Goal: Information Seeking & Learning: Check status

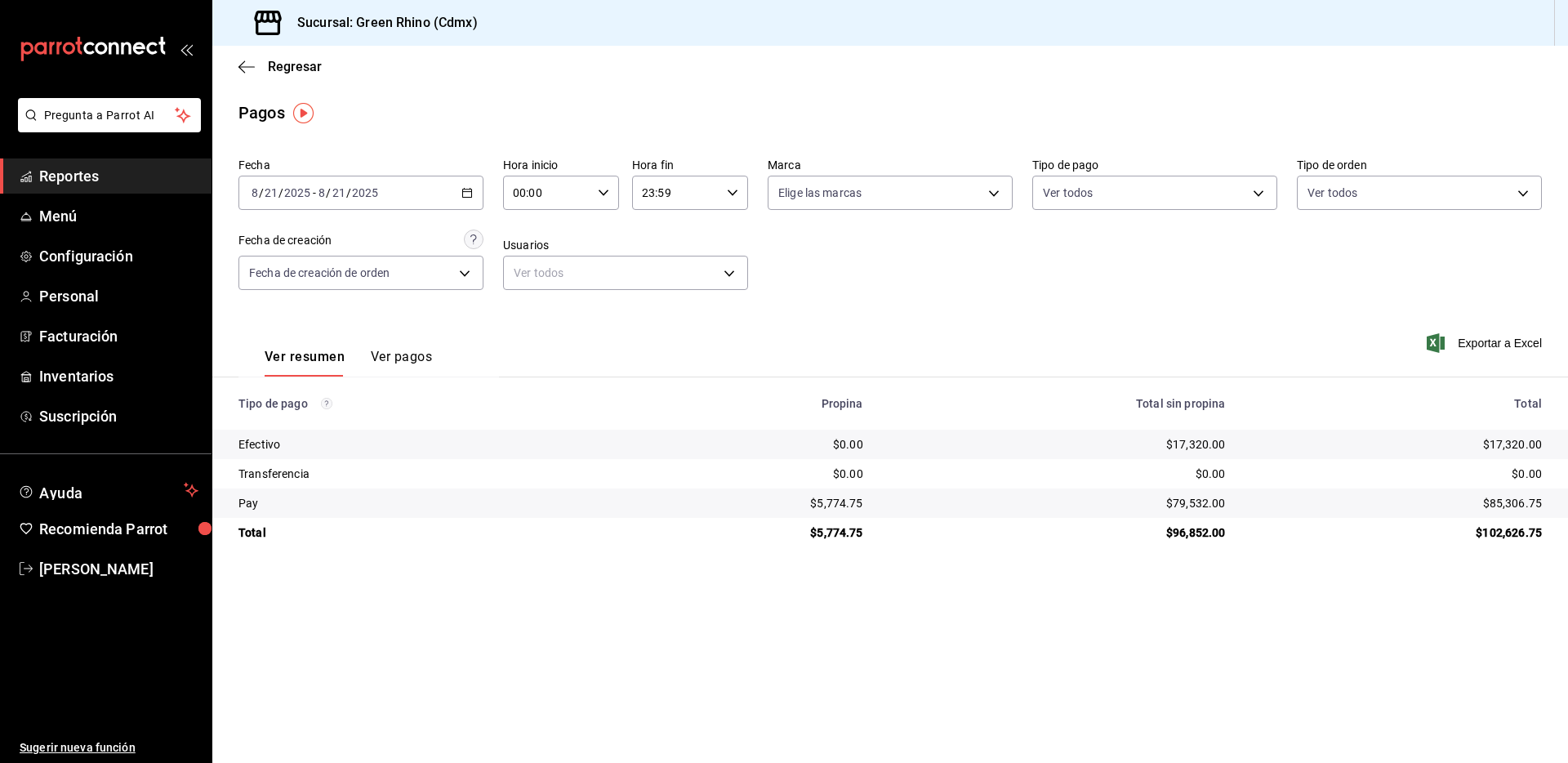
click at [294, 54] on div "Regresar" at bounding box center [890, 66] width 1356 height 42
click at [294, 62] on span "Regresar" at bounding box center [294, 66] width 54 height 15
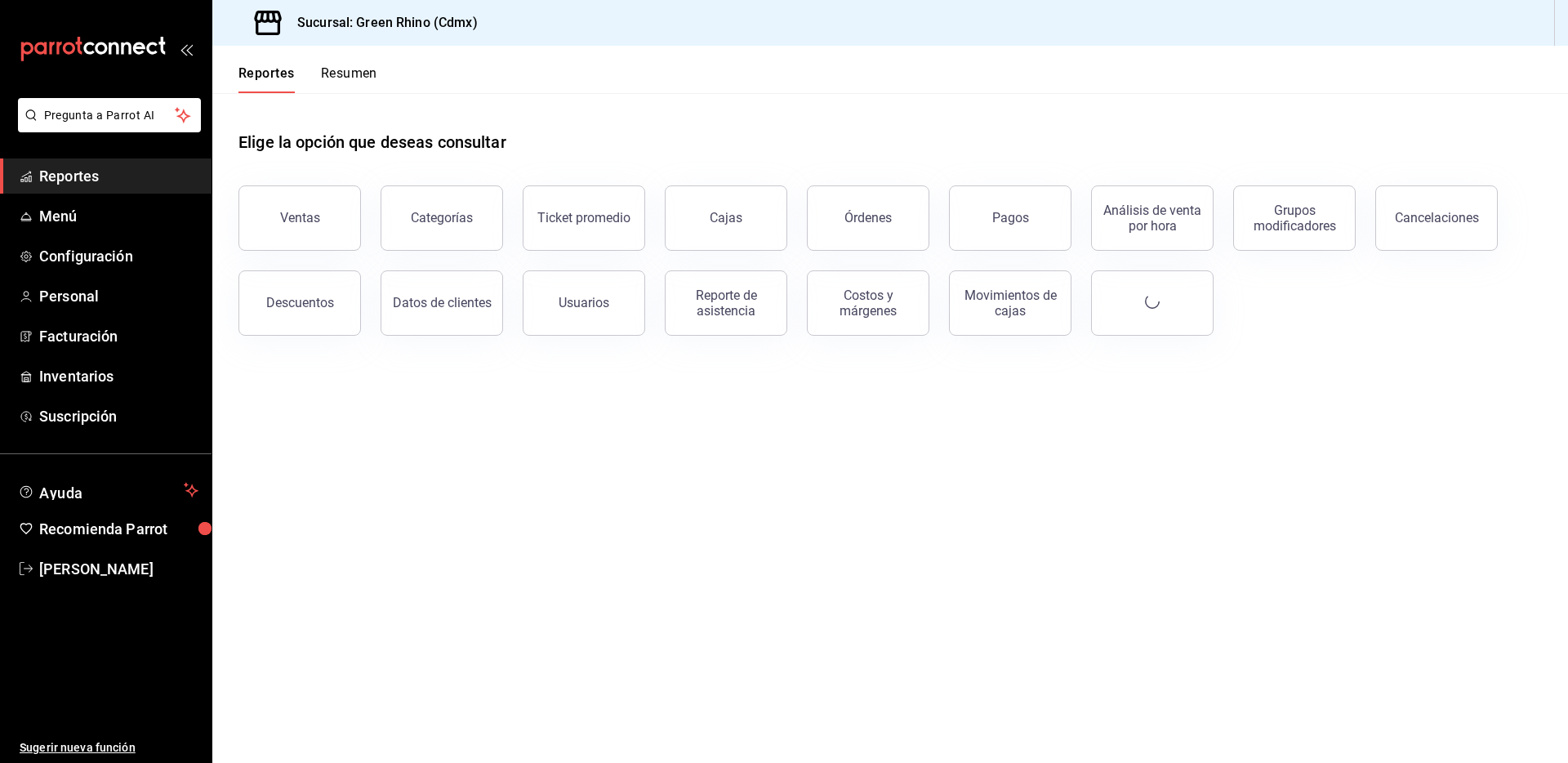
click at [309, 189] on button "Ventas" at bounding box center [300, 218] width 123 height 65
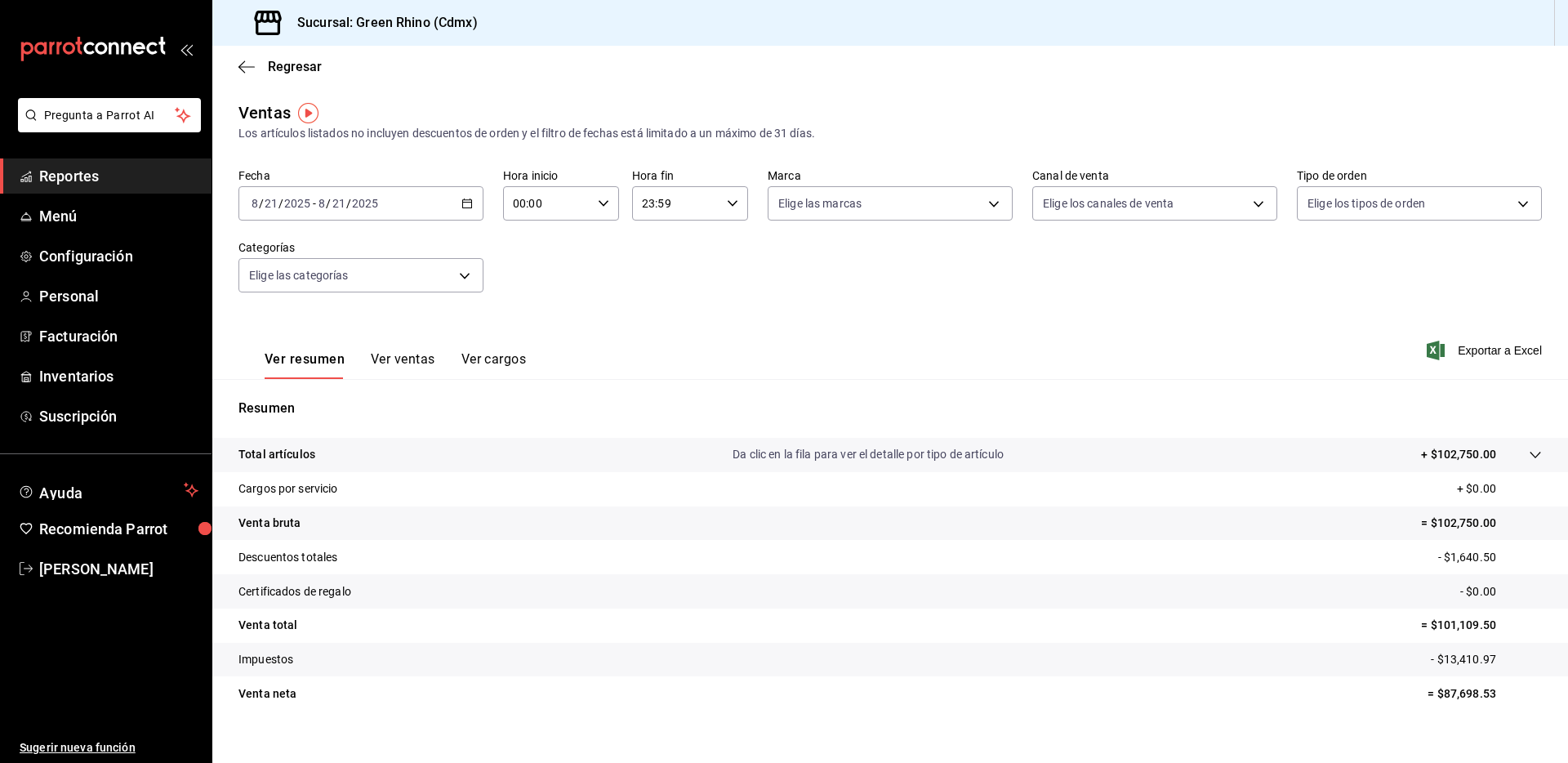
click at [373, 170] on label "Fecha" at bounding box center [361, 175] width 245 height 12
click at [383, 191] on div "2025-08-21 8 / 21 / 2025 - 2025-08-21 8 / 21 / 2025" at bounding box center [361, 203] width 245 height 35
click at [343, 240] on li "Hoy" at bounding box center [316, 253] width 153 height 36
click at [329, 203] on div "2025-08-21 8 / 21 / 2025" at bounding box center [348, 203] width 64 height 13
click at [331, 242] on li "Hoy" at bounding box center [316, 253] width 153 height 36
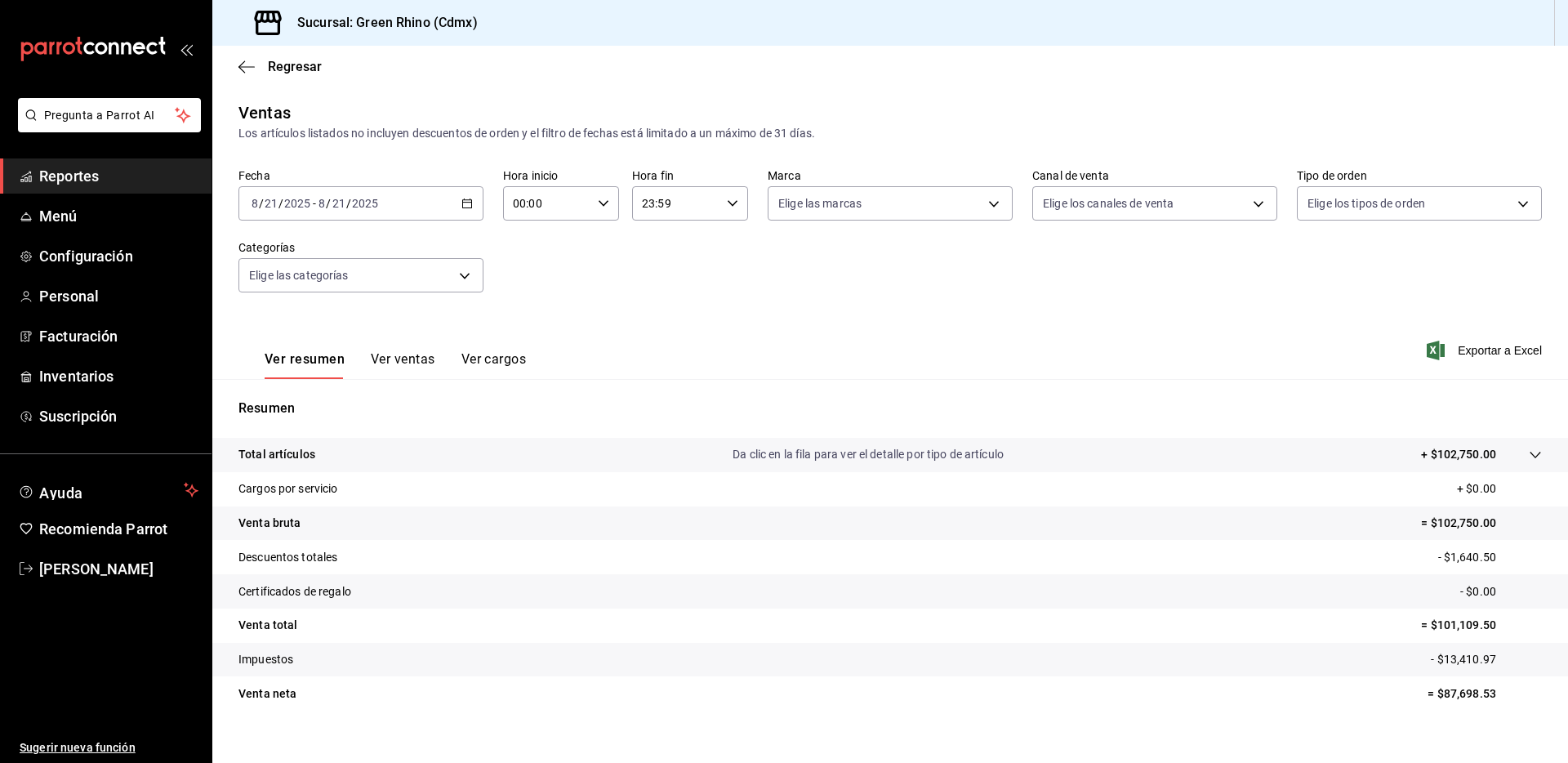
click at [491, 210] on div "Fecha [DATE] [DATE] - [DATE] [DATE] Hora inicio 00:00 Hora inicio Hora fin 23:5…" at bounding box center [890, 240] width 1303 height 144
click at [464, 203] on icon "button" at bounding box center [467, 203] width 12 height 12
click at [355, 256] on span "Hoy" at bounding box center [315, 253] width 126 height 17
click at [287, 77] on div "Regresar" at bounding box center [890, 66] width 1356 height 42
click at [290, 72] on span "Regresar" at bounding box center [294, 66] width 54 height 15
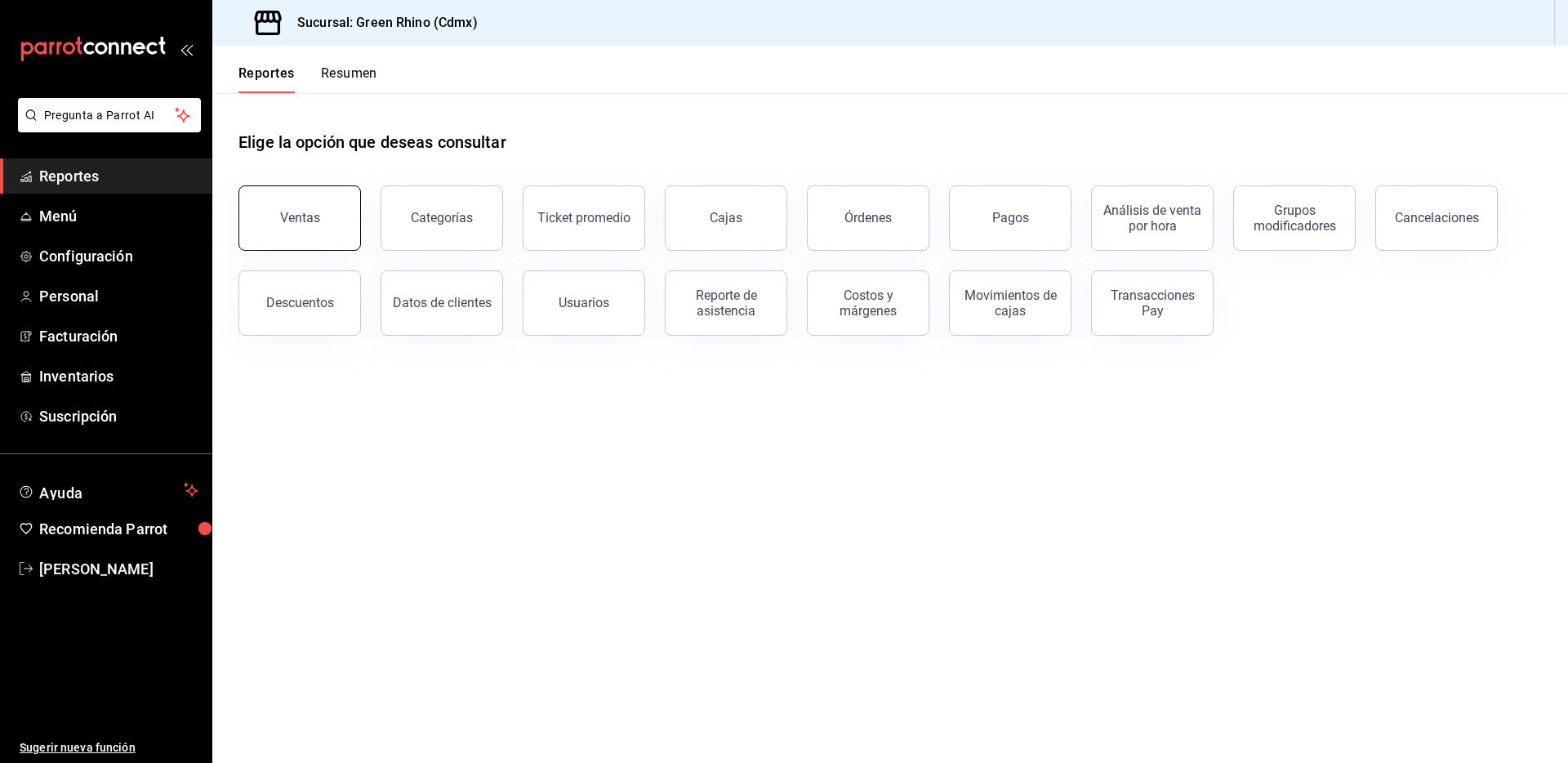
click at [357, 223] on div "Ventas" at bounding box center [290, 209] width 142 height 85
drag, startPoint x: 369, startPoint y: 94, endPoint x: 367, endPoint y: 85, distance: 9.2
click at [367, 85] on div "Reportes Resumen Elige la opción que deseas consultar Ventas Categorías Ticket …" at bounding box center [890, 404] width 1356 height 718
click at [363, 63] on div "Reportes Resumen" at bounding box center [295, 69] width 165 height 47
click at [357, 69] on button "Resumen" at bounding box center [349, 79] width 56 height 28
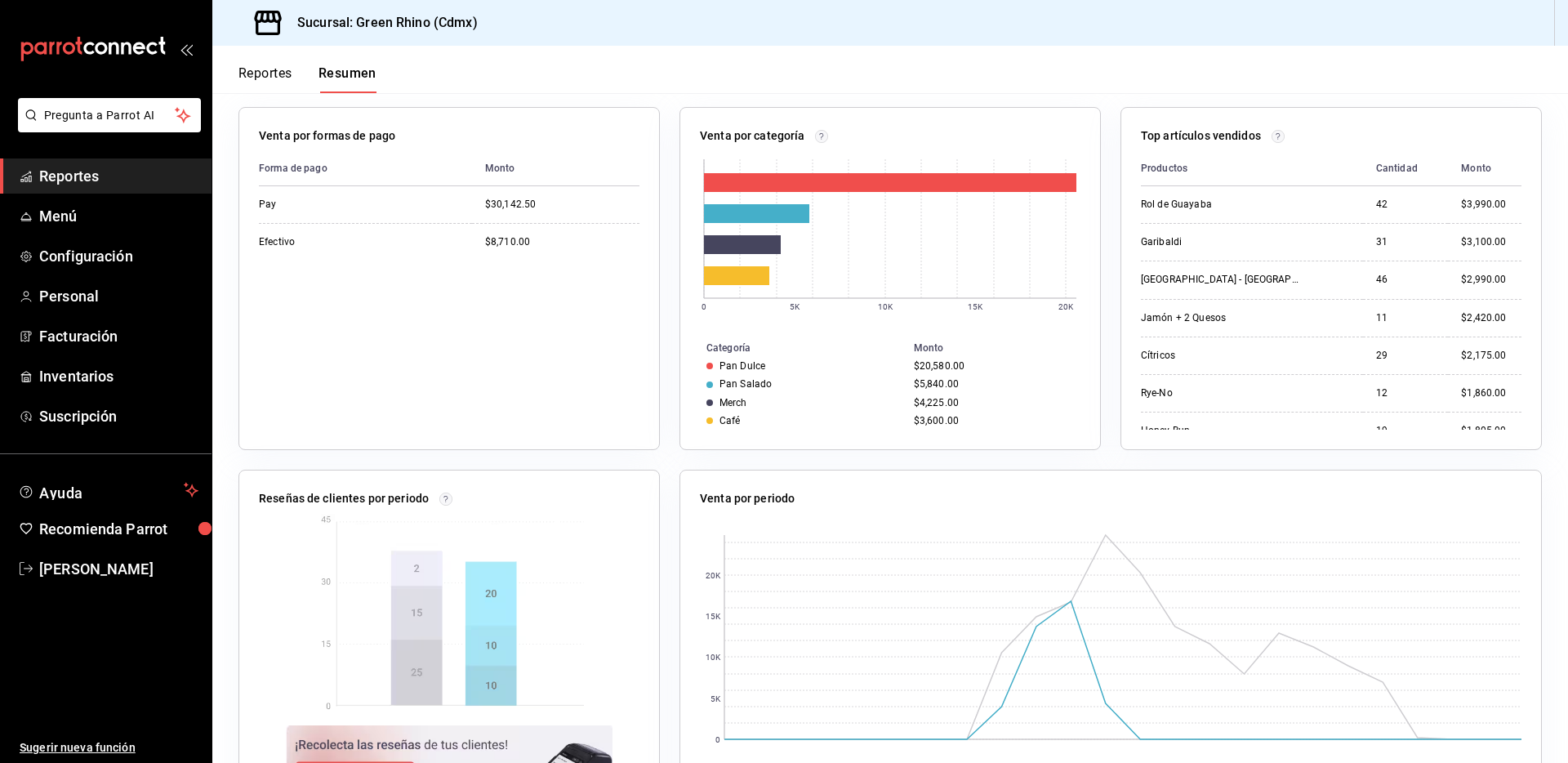
scroll to position [356, 0]
